Goal: Complete application form

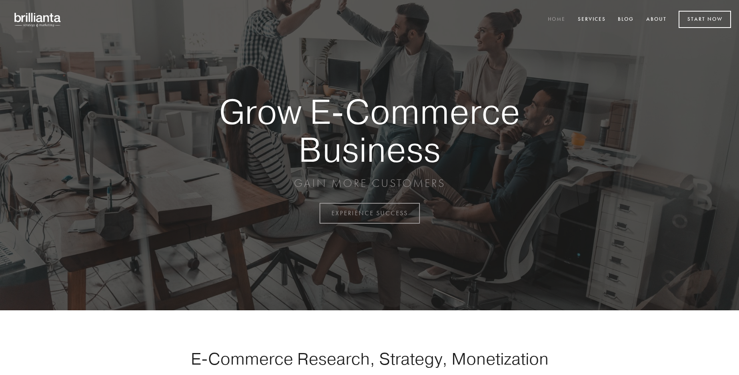
scroll to position [2095, 0]
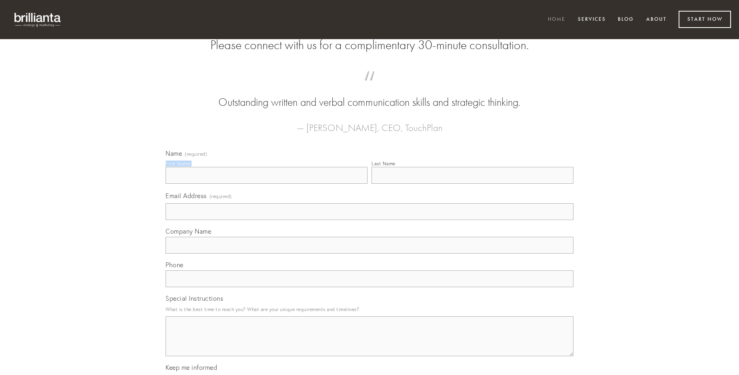
type input "[PERSON_NAME]"
click at [472, 184] on input "Last Name" at bounding box center [472, 175] width 202 height 17
type input "[PERSON_NAME]"
click at [369, 220] on input "Email Address (required)" at bounding box center [369, 211] width 408 height 17
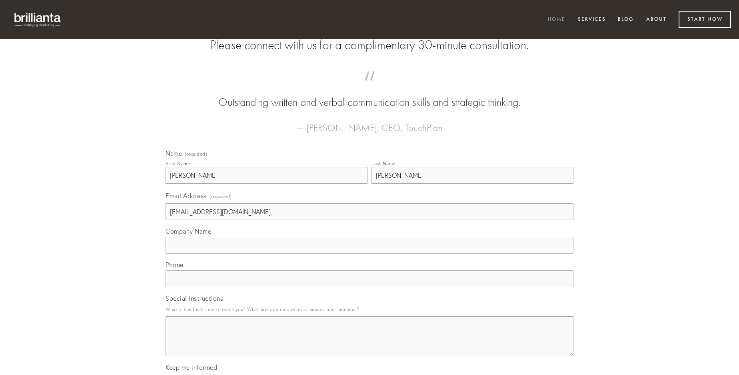
type input "[EMAIL_ADDRESS][DOMAIN_NAME]"
click at [369, 254] on input "Company Name" at bounding box center [369, 245] width 408 height 17
type input "trucido"
click at [369, 287] on input "text" at bounding box center [369, 279] width 408 height 17
click at [369, 344] on textarea "Special Instructions" at bounding box center [369, 337] width 408 height 40
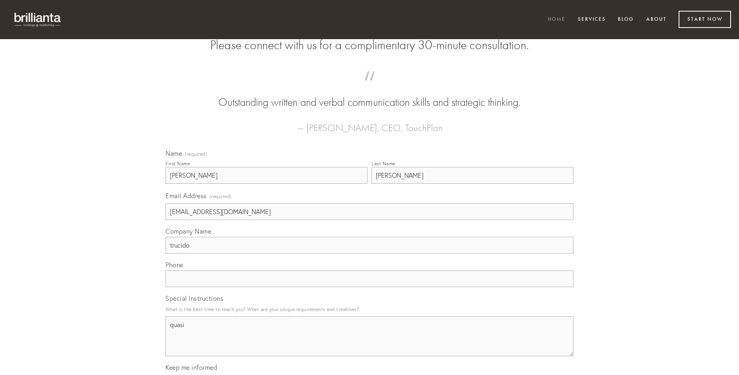
type textarea "quasi"
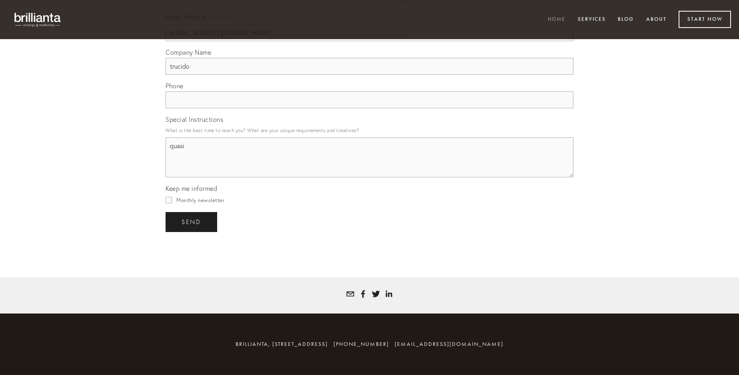
click at [192, 222] on span "send" at bounding box center [191, 222] width 20 height 7
